Goal: Information Seeking & Learning: Learn about a topic

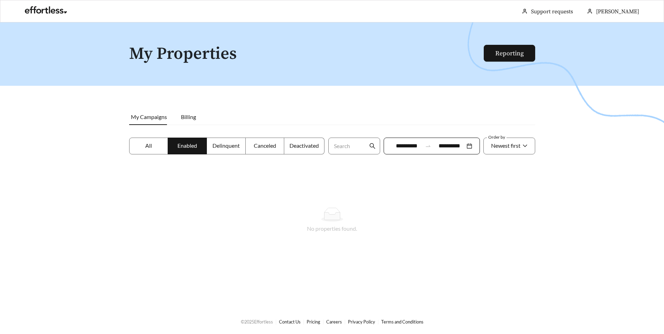
click at [149, 146] on span "All" at bounding box center [148, 145] width 7 height 7
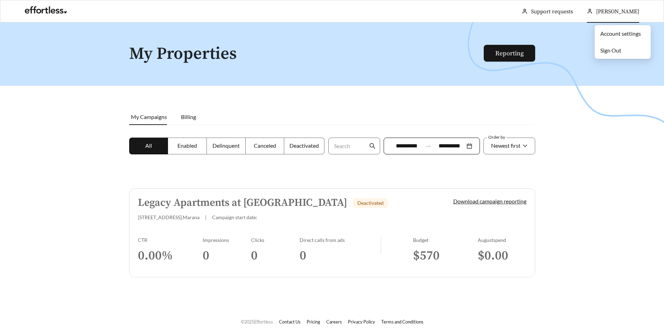
click at [621, 16] on div "[PERSON_NAME]" at bounding box center [613, 11] width 52 height 22
click at [592, 194] on div at bounding box center [332, 189] width 664 height 334
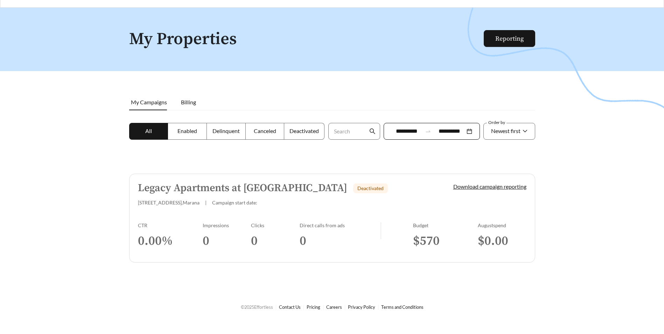
scroll to position [22, 0]
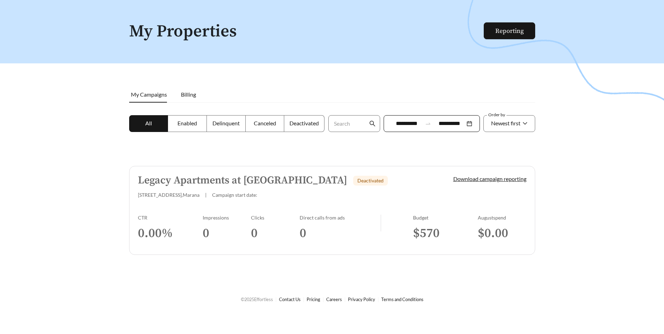
click at [219, 171] on link "Legacy Apartments at Dove Mountain Deactivated 12100 N Mountain Centre Rd , Mar…" at bounding box center [332, 210] width 406 height 89
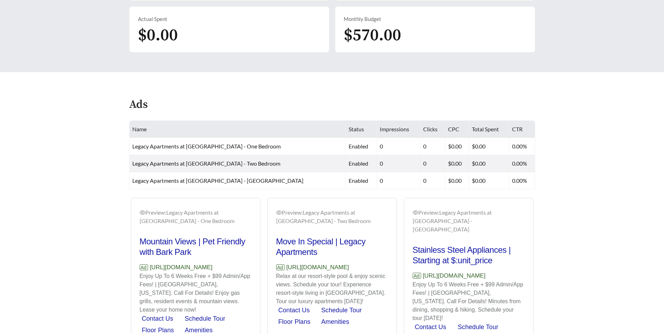
scroll to position [318, 0]
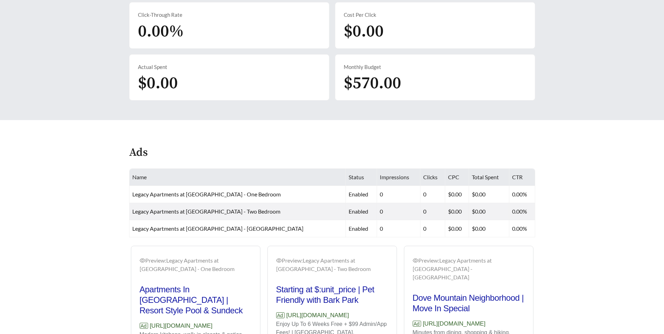
scroll to position [318, 0]
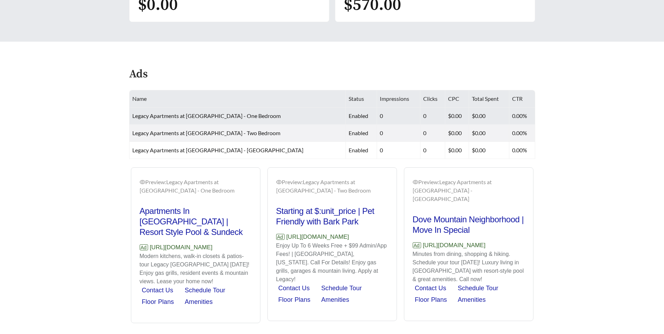
click at [183, 112] on span "Legacy Apartments at [GEOGRAPHIC_DATA] - One Bedroom" at bounding box center [206, 115] width 148 height 7
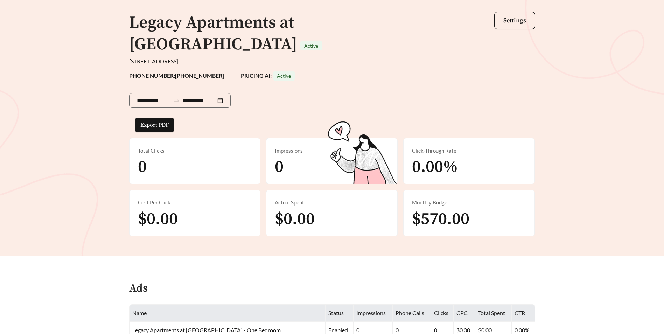
scroll to position [0, 0]
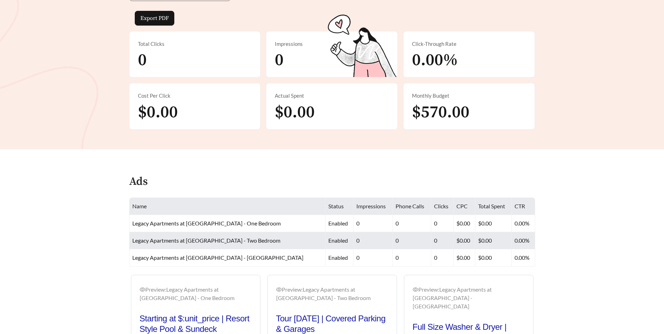
scroll to position [175, 0]
